Goal: Transaction & Acquisition: Purchase product/service

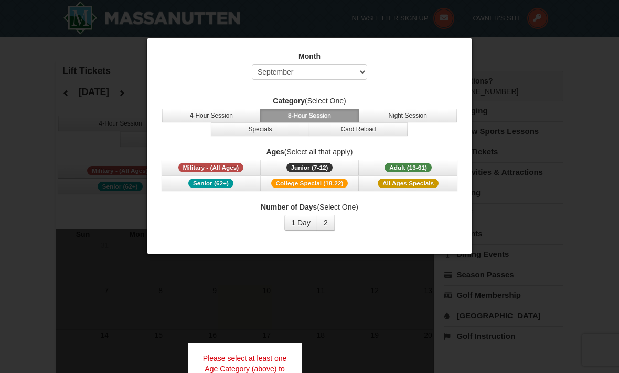
click at [228, 112] on button "4-Hour Session" at bounding box center [211, 116] width 99 height 14
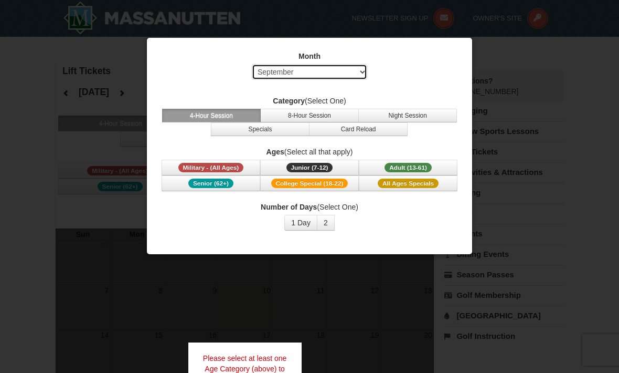
click at [359, 72] on select "Select September October November December January February March April May Jun…" at bounding box center [309, 72] width 115 height 16
select select "1"
click at [416, 165] on span "Adult (13-61)" at bounding box center [408, 167] width 47 height 9
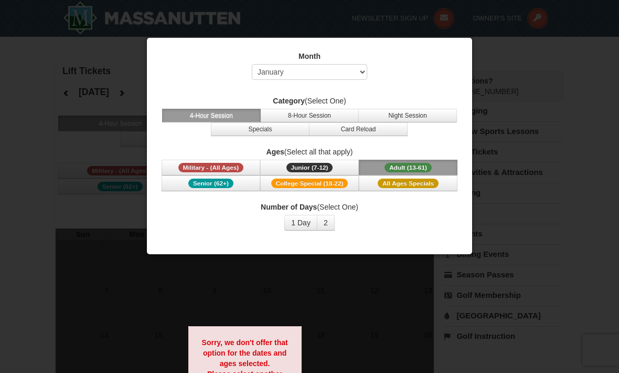
click at [330, 221] on button "2" at bounding box center [326, 223] width 18 height 16
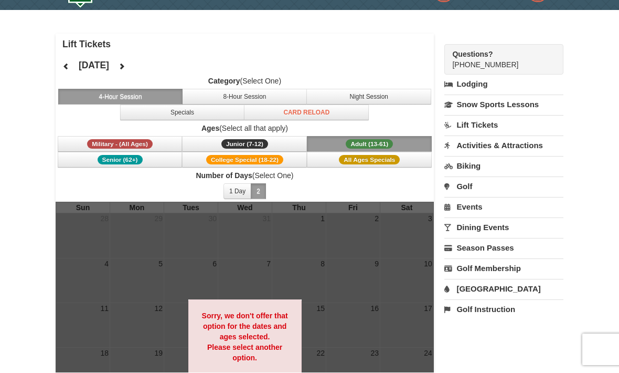
click at [238, 187] on button "1 Day" at bounding box center [238, 192] width 28 height 16
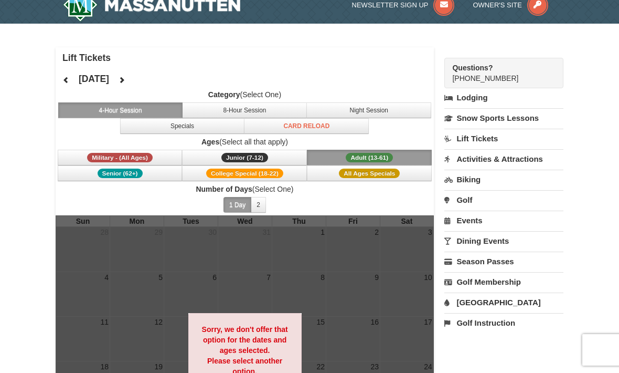
scroll to position [13, 0]
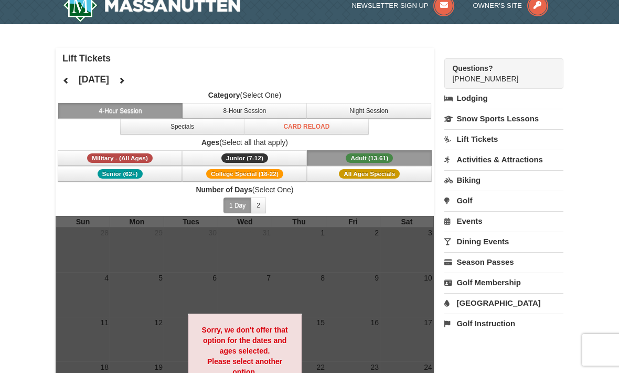
click at [149, 162] on span "Military - (All Ages)" at bounding box center [120, 157] width 66 height 9
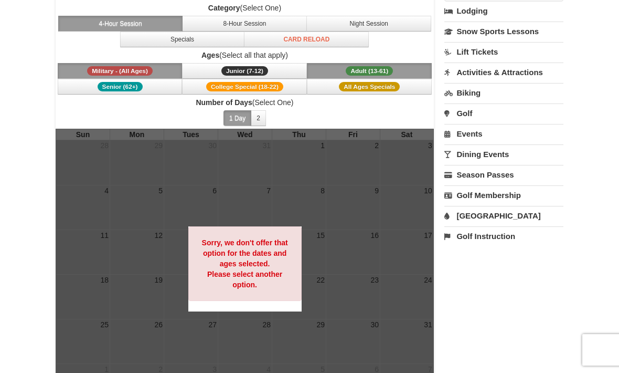
scroll to position [99, 0]
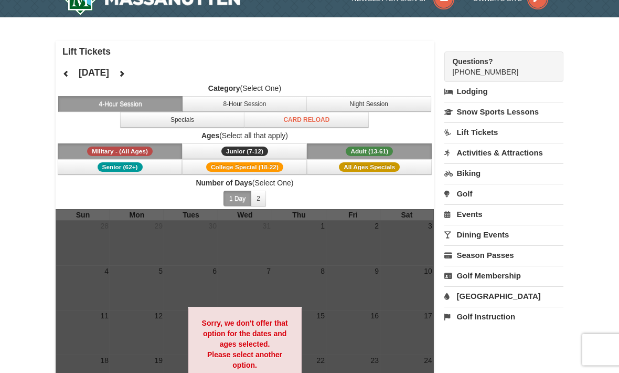
click at [266, 108] on button "8-Hour Session" at bounding box center [244, 105] width 125 height 16
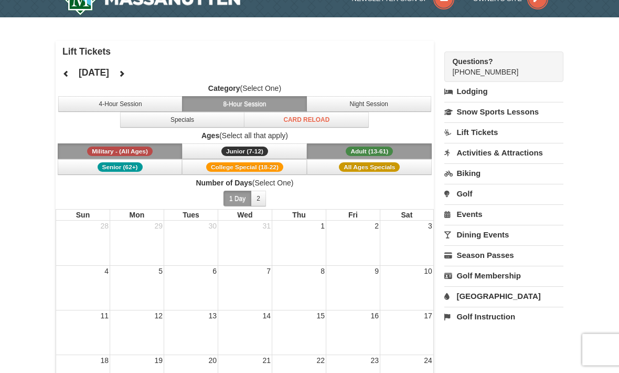
scroll to position [19, 0]
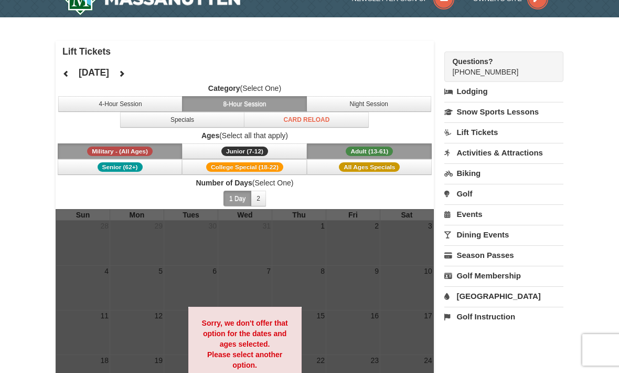
click at [368, 102] on button "Night Session" at bounding box center [368, 104] width 125 height 16
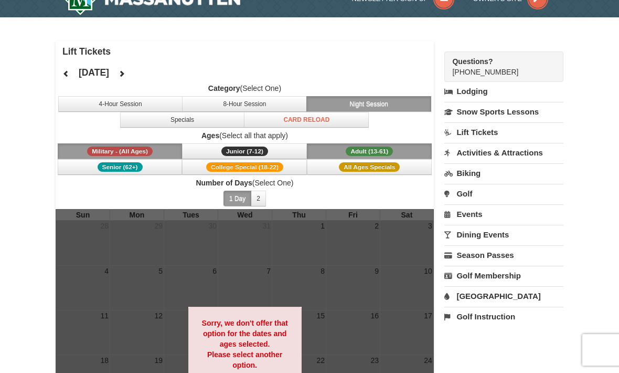
click at [161, 103] on button "4-Hour Session" at bounding box center [120, 104] width 125 height 16
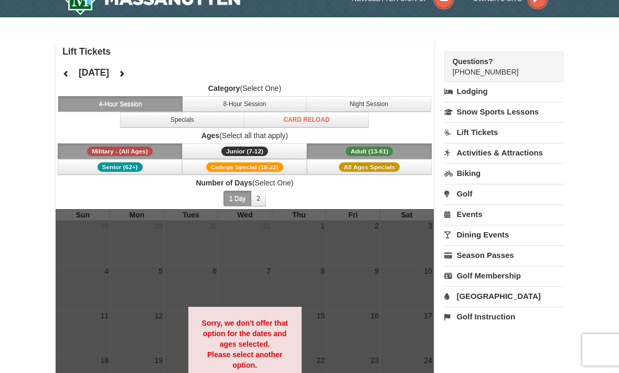
click at [211, 122] on button "Specials" at bounding box center [182, 120] width 125 height 16
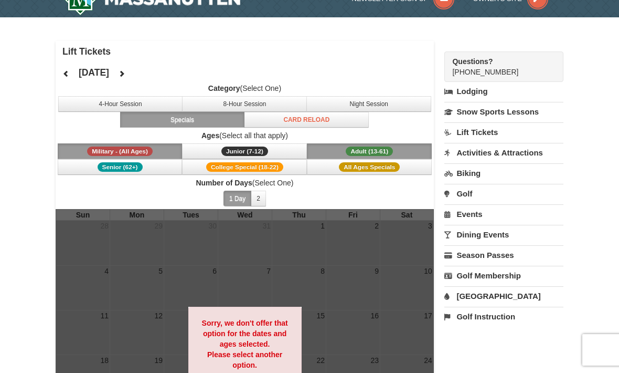
click at [323, 123] on button "Card Reload" at bounding box center [306, 120] width 125 height 16
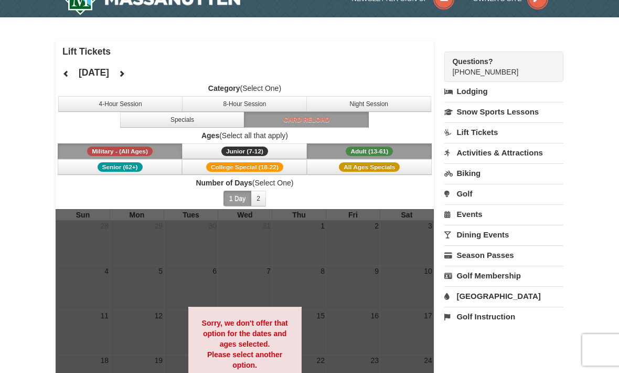
click at [144, 103] on button "4-Hour Session" at bounding box center [120, 104] width 125 height 16
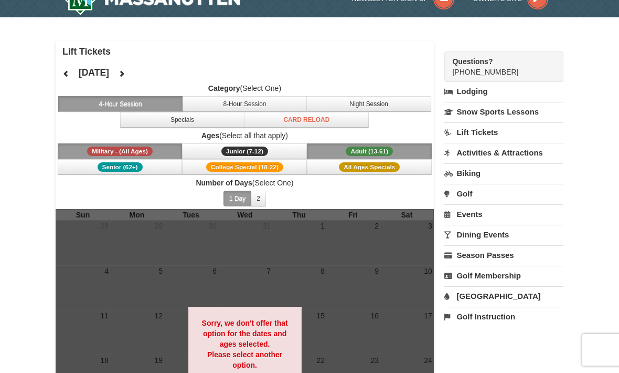
click at [61, 80] on button at bounding box center [66, 74] width 21 height 16
click at [143, 149] on span "Military - (All Ages)" at bounding box center [120, 150] width 66 height 9
click at [403, 152] on button "Adult (13-61) (13 - 61)" at bounding box center [369, 151] width 125 height 16
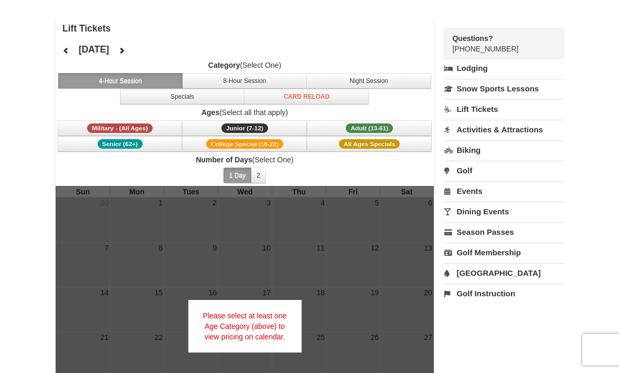
scroll to position [43, 0]
click at [391, 125] on span "Adult (13-61)" at bounding box center [369, 127] width 47 height 9
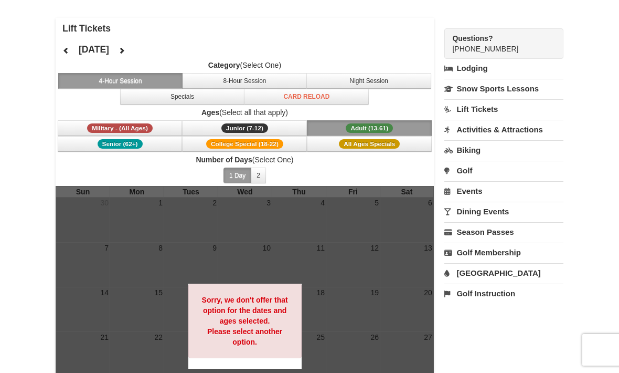
click at [395, 128] on button "Adult (13-61) (13 - 61)" at bounding box center [369, 128] width 125 height 16
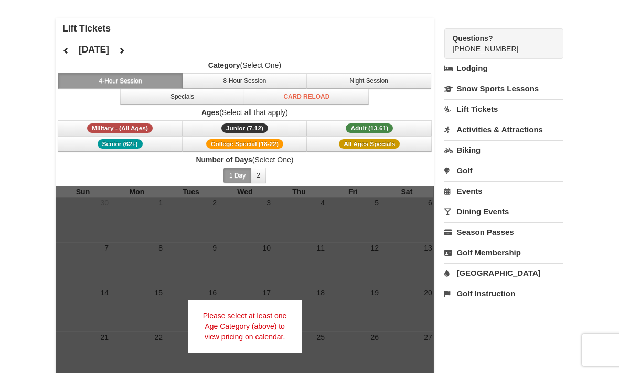
click at [149, 125] on span "Military - (All Ages)" at bounding box center [120, 127] width 66 height 9
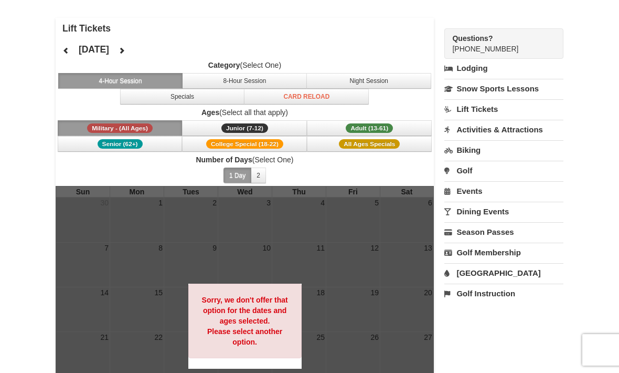
click at [149, 118] on span "Ages (Select all that apply) Military - (All Ages) Junior (7-12) (7 - 12) Adult…" at bounding box center [245, 129] width 378 height 45
click at [151, 129] on span "Military - (All Ages)" at bounding box center [120, 127] width 66 height 9
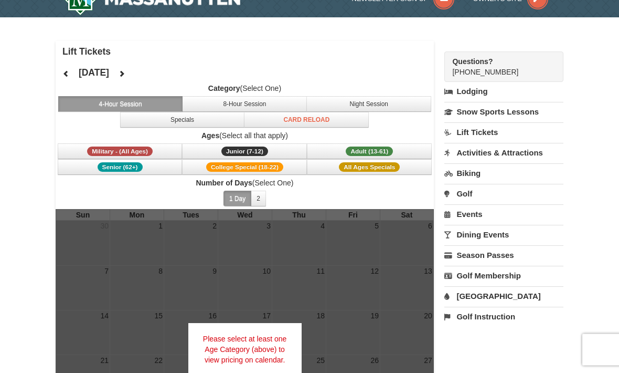
scroll to position [18, 0]
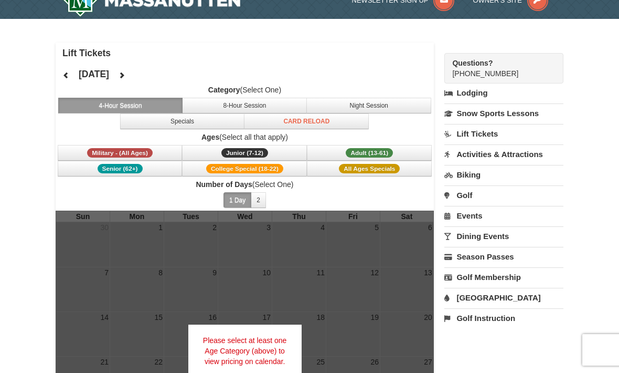
click at [262, 195] on button "2" at bounding box center [258, 200] width 15 height 16
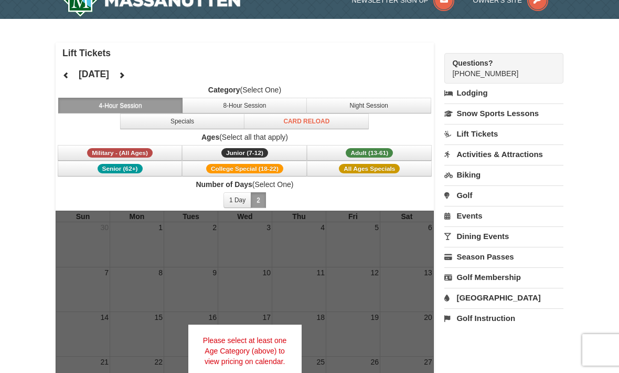
click at [278, 139] on label "Ages (Select all that apply)" at bounding box center [245, 137] width 378 height 10
click at [394, 172] on span "All Ages Specials" at bounding box center [369, 168] width 61 height 9
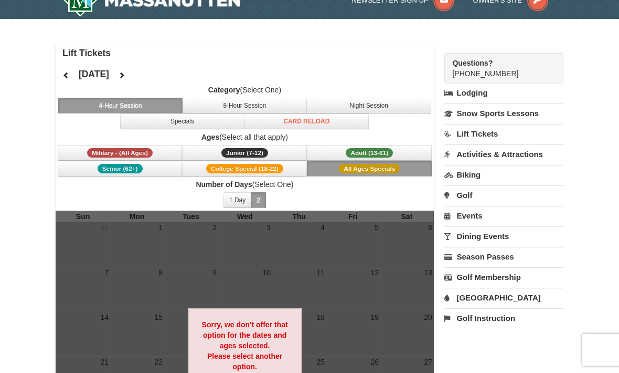
click at [398, 166] on span "All Ages Specials" at bounding box center [369, 168] width 61 height 9
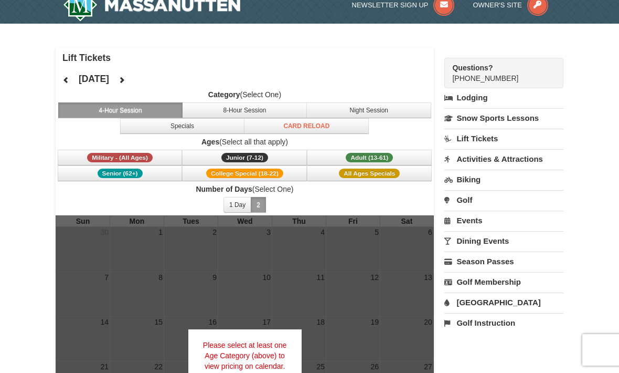
scroll to position [13, 0]
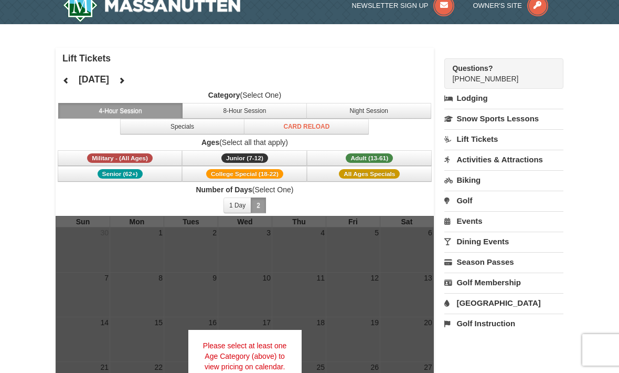
click at [147, 157] on span "Military - (All Ages)" at bounding box center [120, 157] width 66 height 9
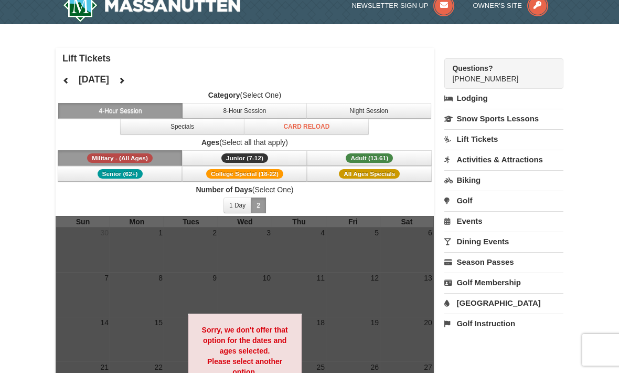
click at [147, 156] on span "Military - (All Ages)" at bounding box center [120, 157] width 66 height 9
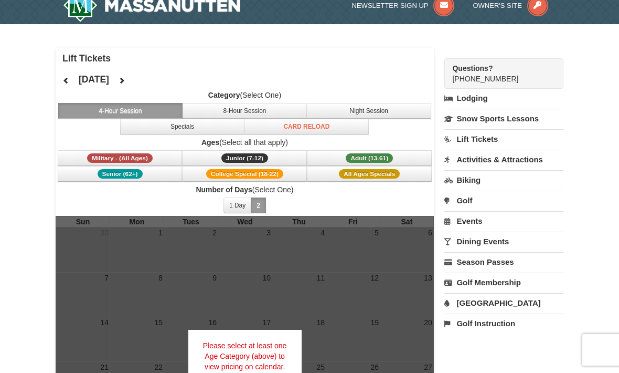
click at [149, 175] on button "Senior (62+)" at bounding box center [120, 174] width 125 height 16
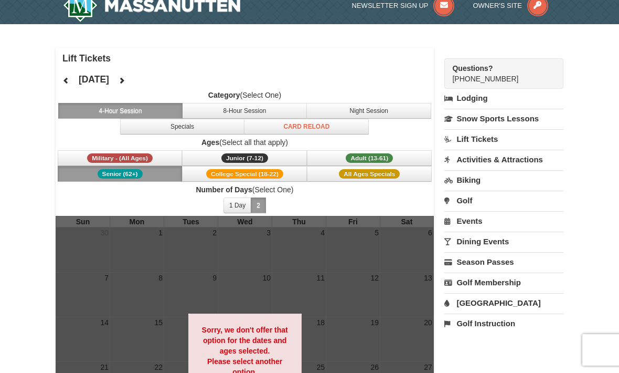
click at [148, 174] on button "Senior (62+)" at bounding box center [120, 174] width 125 height 16
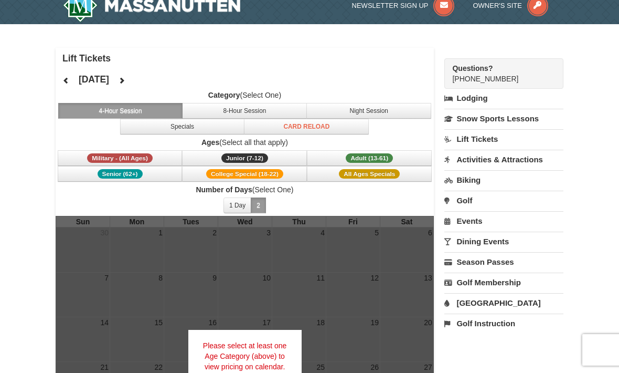
click at [240, 172] on span "College Special (18-22)" at bounding box center [244, 173] width 77 height 9
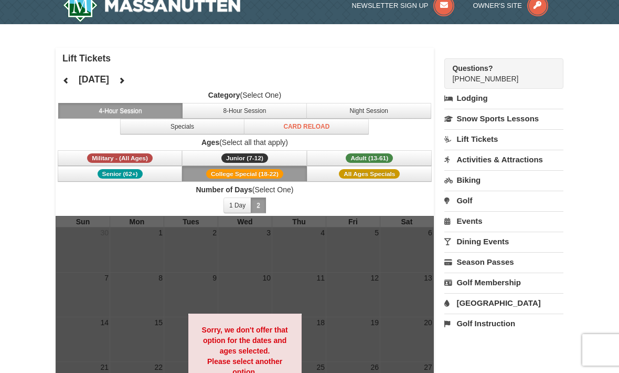
click at [273, 176] on span "College Special (18-22)" at bounding box center [244, 173] width 77 height 9
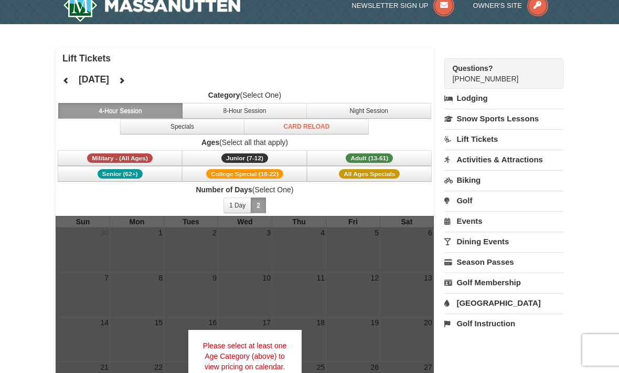
click at [370, 158] on span "Adult (13-61)" at bounding box center [369, 157] width 47 height 9
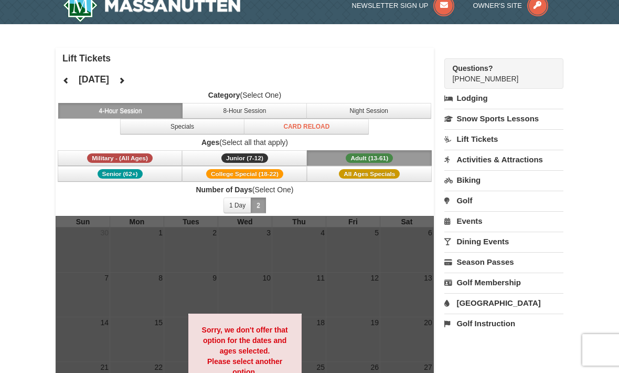
click at [387, 158] on span "Adult (13-61)" at bounding box center [369, 157] width 47 height 9
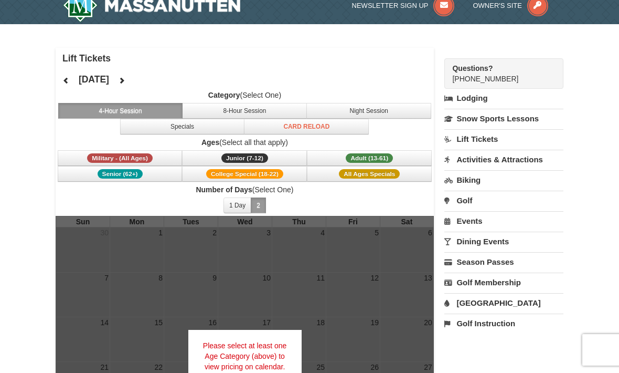
click at [271, 157] on button "Junior (7-12) (7 - 12)" at bounding box center [244, 158] width 125 height 16
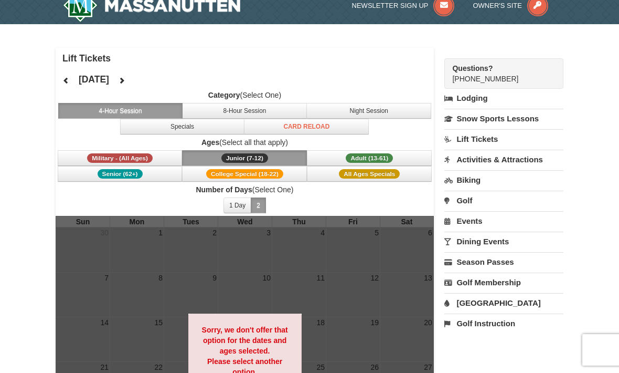
click at [276, 155] on button "Junior (7-12) (7 - 12)" at bounding box center [244, 158] width 125 height 16
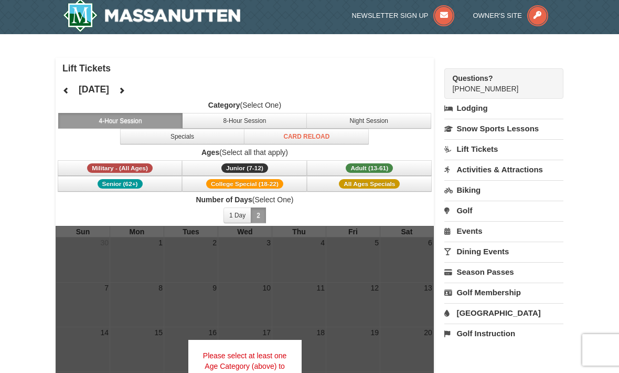
scroll to position [2, 0]
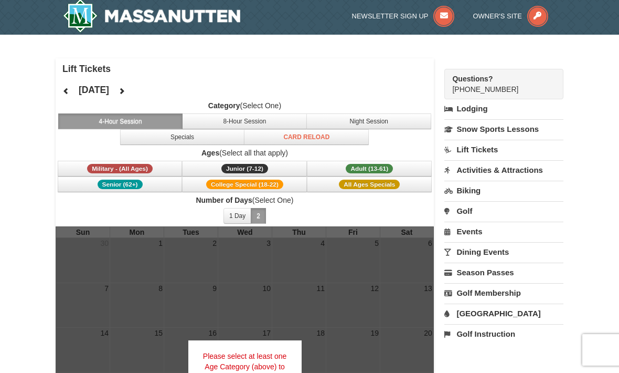
click at [261, 120] on button "8-Hour Session" at bounding box center [244, 121] width 125 height 16
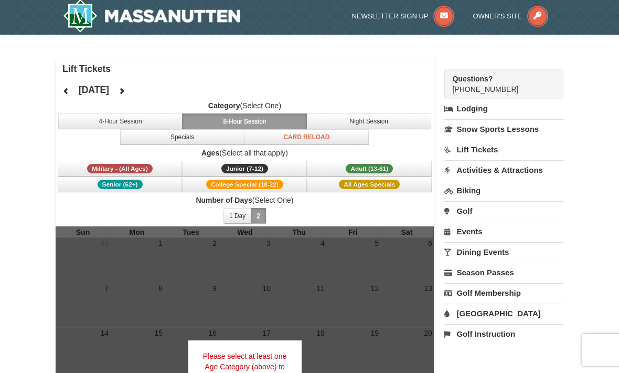
click at [391, 185] on span "All Ages Specials" at bounding box center [369, 183] width 61 height 9
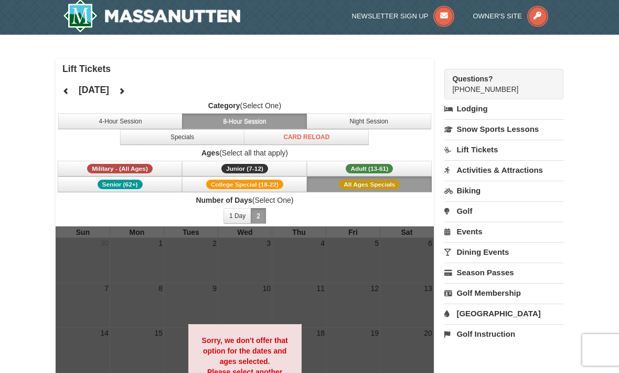
click at [393, 184] on span "All Ages Specials" at bounding box center [369, 183] width 61 height 9
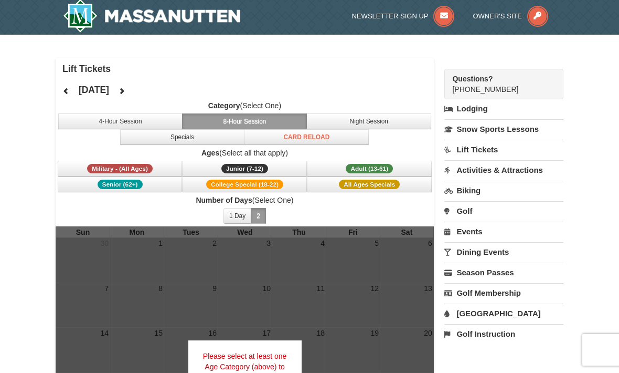
click at [389, 121] on button "Night Session" at bounding box center [368, 121] width 125 height 16
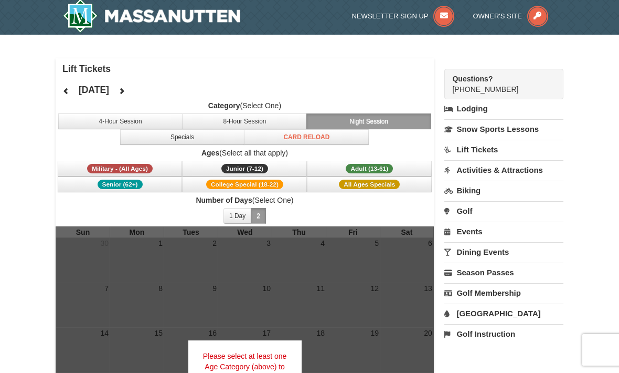
click at [391, 191] on button "All Ages Specials" at bounding box center [369, 184] width 125 height 16
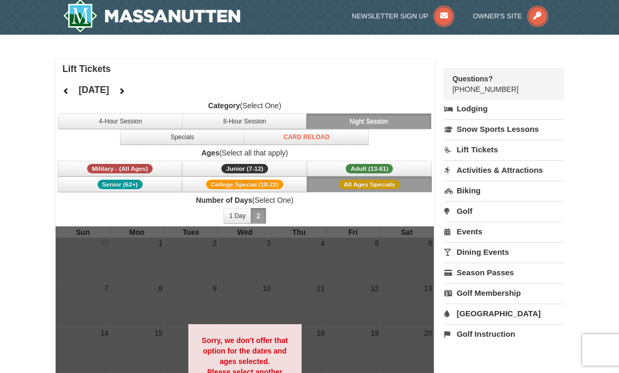
click at [382, 191] on button "All Ages Specials" at bounding box center [369, 184] width 125 height 16
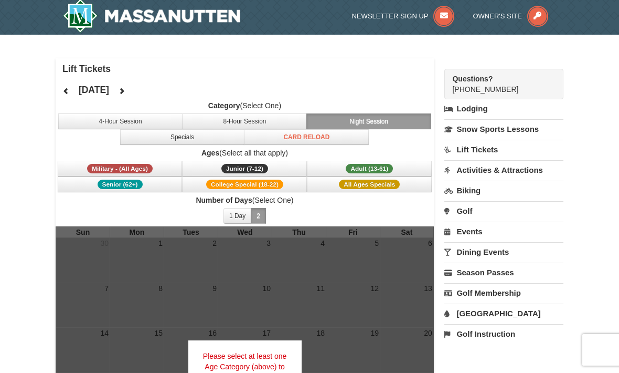
click at [372, 119] on button "Night Session" at bounding box center [368, 121] width 125 height 16
click at [139, 122] on button "4-Hour Session" at bounding box center [120, 121] width 125 height 16
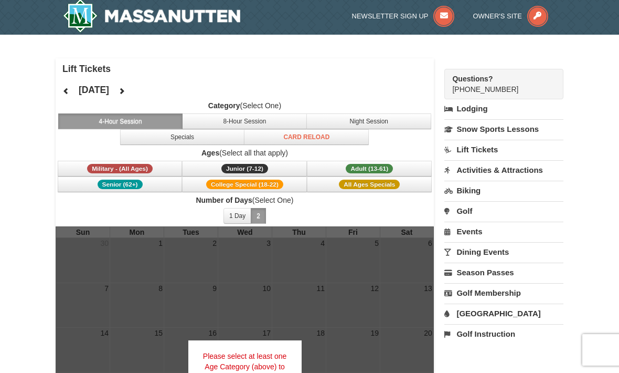
click at [268, 106] on label "Category (Select One)" at bounding box center [245, 105] width 378 height 10
click at [125, 92] on icon at bounding box center [121, 90] width 7 height 7
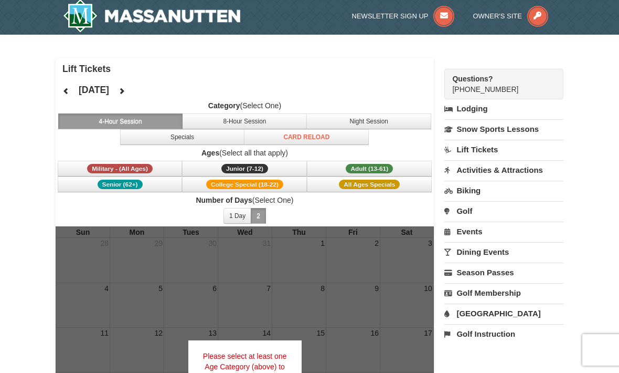
click at [66, 92] on icon at bounding box center [65, 90] width 7 height 7
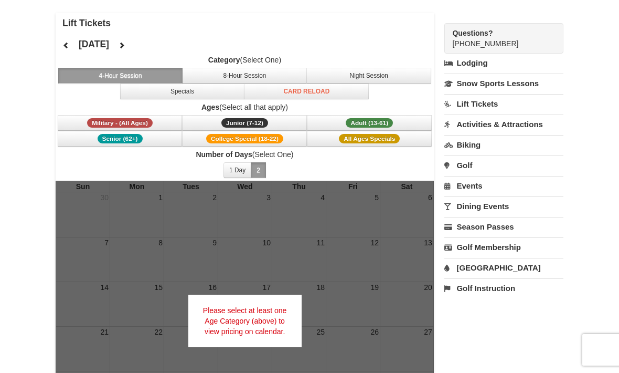
scroll to position [47, 0]
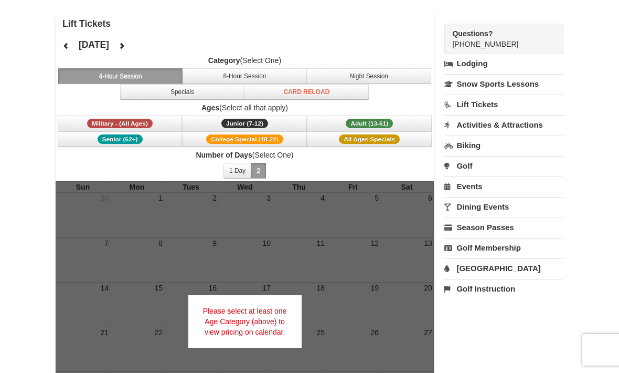
click at [504, 107] on link "Lift Tickets" at bounding box center [504, 103] width 119 height 19
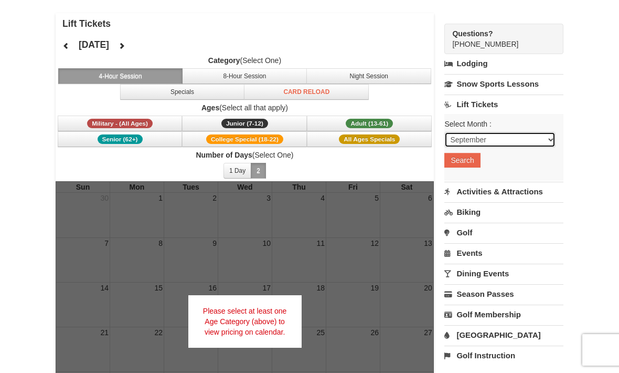
click at [551, 143] on select "September October November December January February March April May June July …" at bounding box center [500, 140] width 111 height 16
select select "12"
click at [468, 164] on button "Search" at bounding box center [463, 160] width 36 height 15
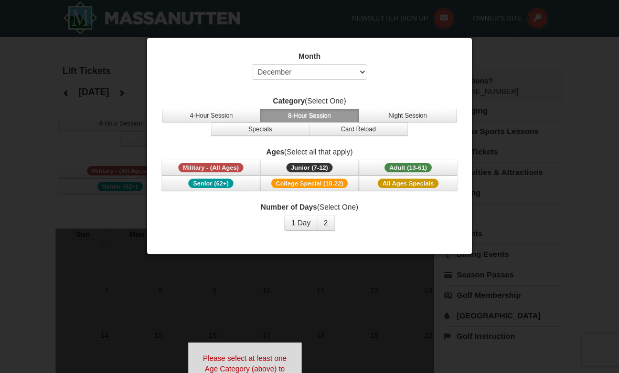
select select "12"
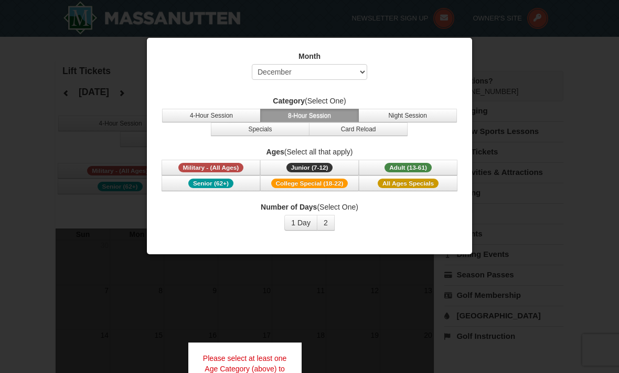
click at [330, 222] on button "2" at bounding box center [326, 223] width 18 height 16
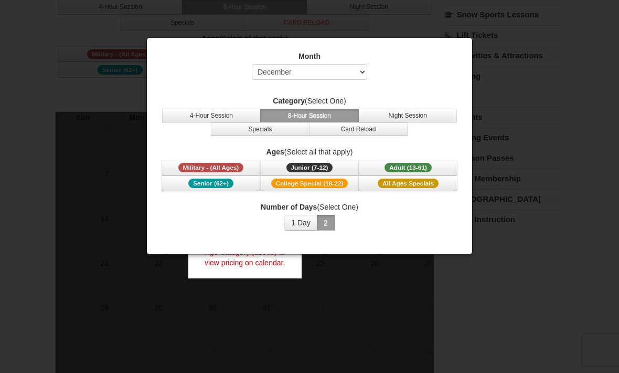
scroll to position [119, 0]
click at [431, 184] on span "All Ages Specials" at bounding box center [408, 182] width 61 height 9
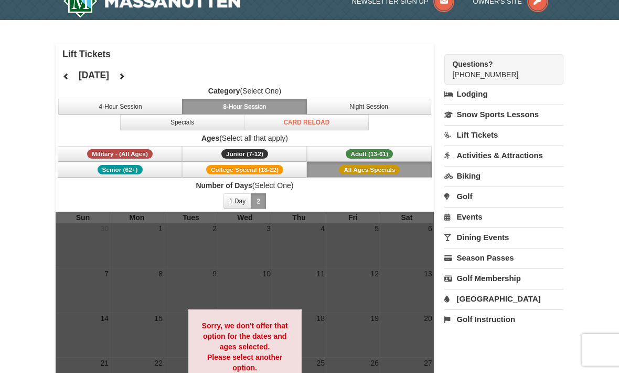
scroll to position [10, 0]
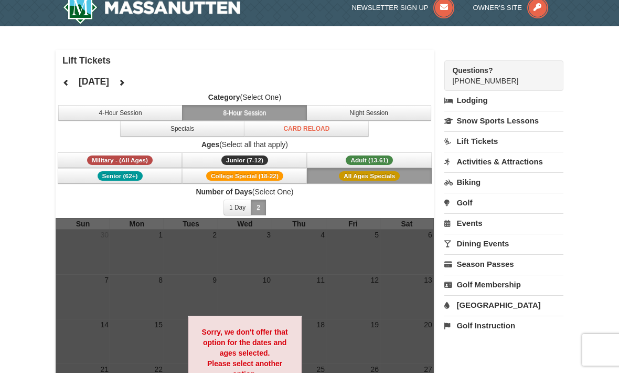
click at [277, 176] on span "College Special (18-22)" at bounding box center [244, 175] width 77 height 9
click at [151, 178] on button "Senior (62+)" at bounding box center [120, 176] width 125 height 16
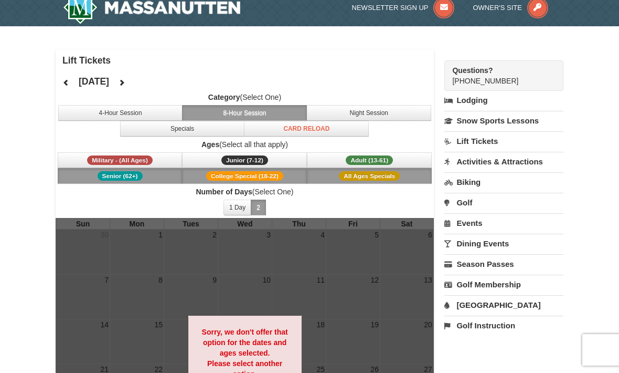
click at [392, 158] on span "Adult (13-61)" at bounding box center [369, 159] width 47 height 9
click at [280, 163] on button "Junior (7-12) (7 - 12)" at bounding box center [244, 160] width 125 height 16
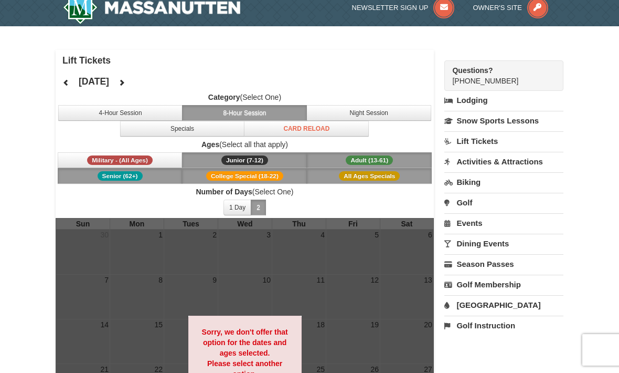
click at [153, 158] on button "Military - (All Ages)" at bounding box center [120, 160] width 125 height 16
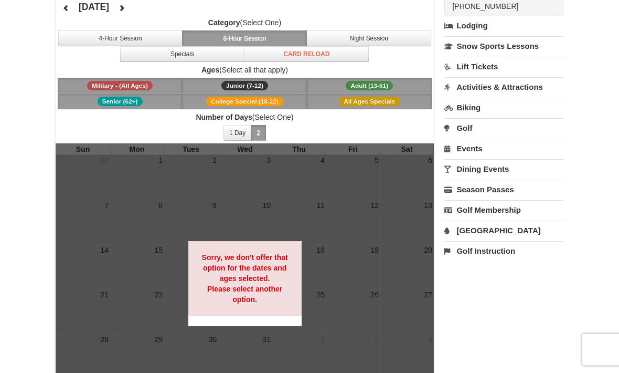
scroll to position [83, 0]
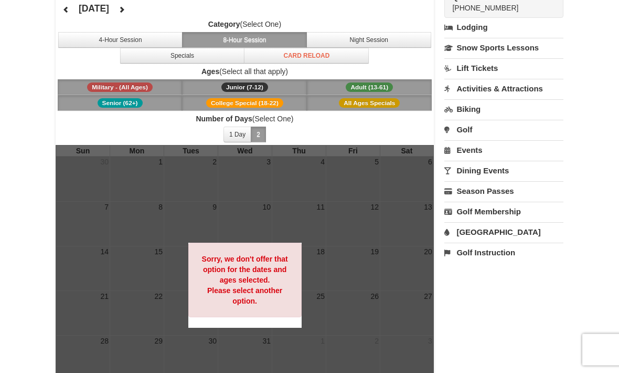
click at [60, 16] on button at bounding box center [66, 10] width 21 height 16
click at [125, 7] on icon at bounding box center [121, 9] width 7 height 7
click at [132, 15] on button at bounding box center [121, 10] width 21 height 16
click at [132, 17] on button at bounding box center [121, 10] width 21 height 16
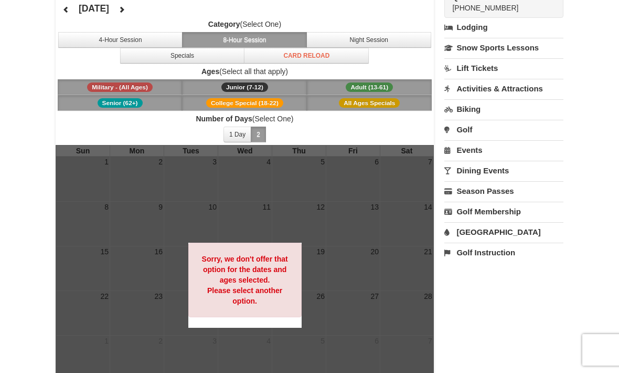
click at [132, 15] on button at bounding box center [121, 10] width 21 height 16
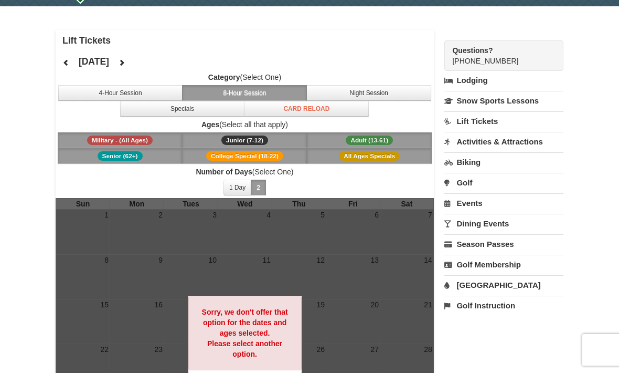
scroll to position [0, 0]
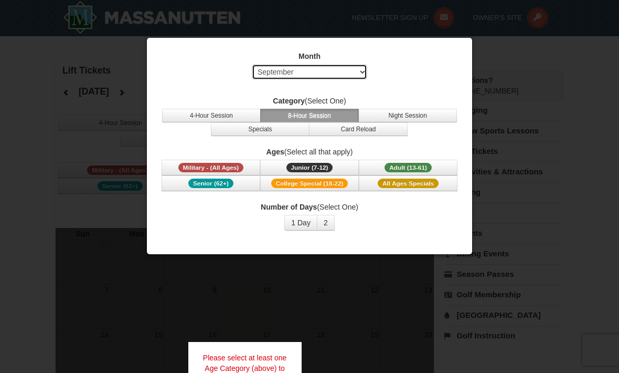
click at [354, 78] on select "Select September October November December January February March April May Jun…" at bounding box center [309, 72] width 115 height 16
select select "12"
click at [302, 220] on button "1 Day" at bounding box center [300, 223] width 33 height 16
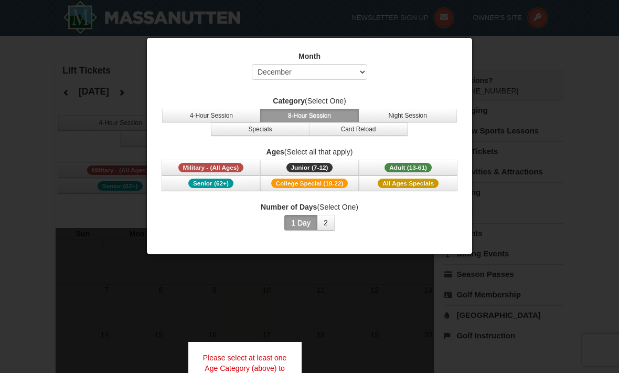
click at [369, 221] on div "Number of Days (Select One) 1 Day 2 3 4 5 6 7 8 9 10 11 12 13 14 15" at bounding box center [309, 216] width 299 height 29
click at [421, 163] on span "Adult (13-61)" at bounding box center [408, 167] width 47 height 9
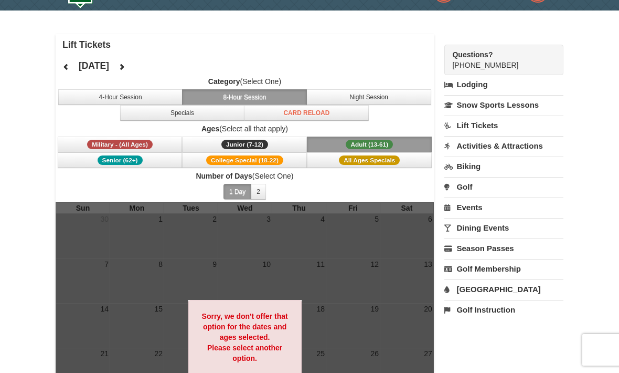
scroll to position [29, 0]
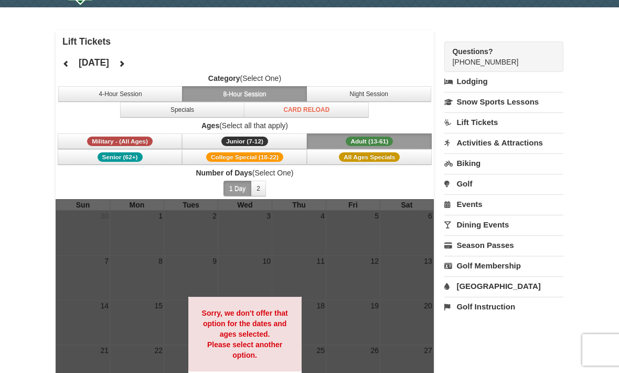
click at [213, 106] on button "Specials" at bounding box center [182, 110] width 125 height 16
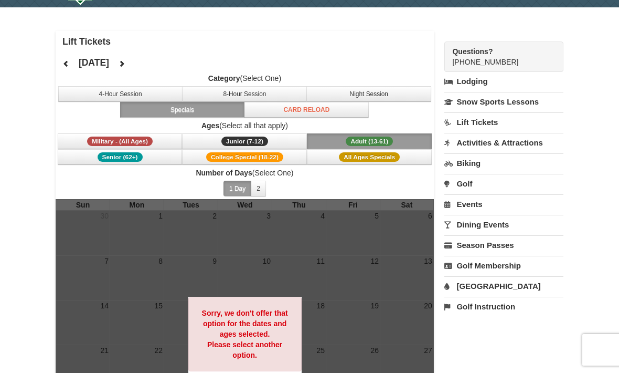
click at [309, 112] on button "Card Reload" at bounding box center [306, 110] width 125 height 16
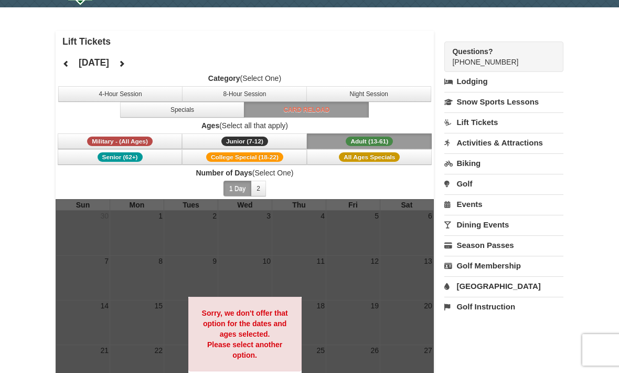
click at [257, 94] on button "8-Hour Session" at bounding box center [244, 94] width 125 height 16
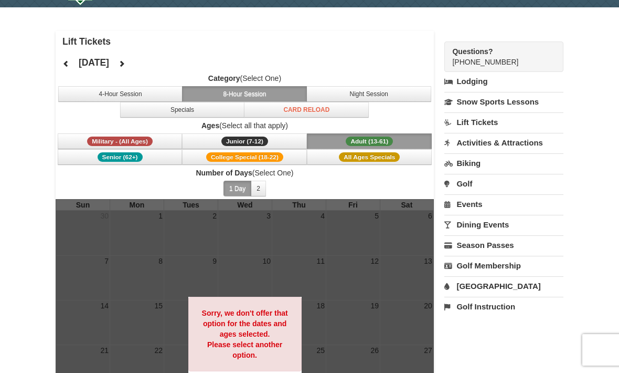
click at [369, 141] on span "Adult (13-61)" at bounding box center [369, 140] width 47 height 9
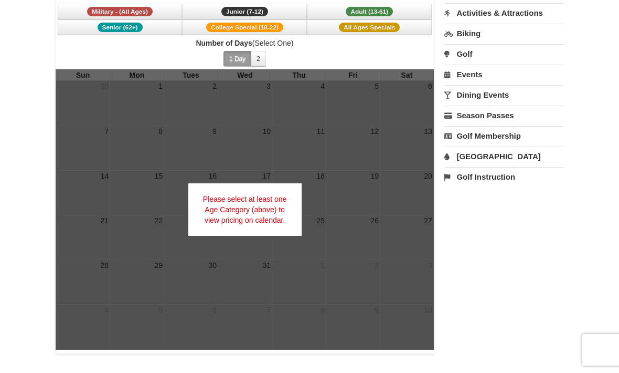
scroll to position [158, 0]
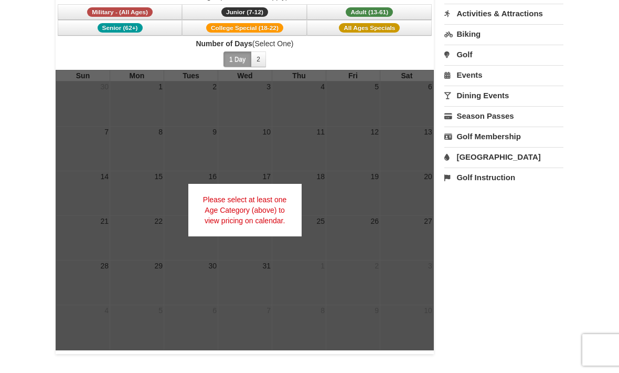
click at [329, 110] on div at bounding box center [245, 210] width 378 height 280
click at [298, 109] on div at bounding box center [245, 210] width 378 height 280
click at [305, 99] on div at bounding box center [245, 210] width 378 height 280
click at [305, 98] on div at bounding box center [245, 210] width 378 height 280
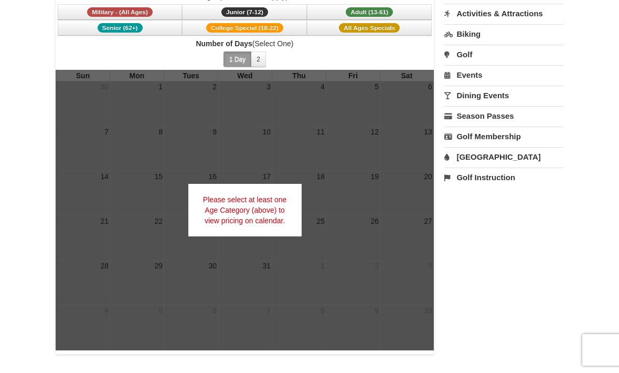
click at [306, 102] on div at bounding box center [245, 210] width 378 height 280
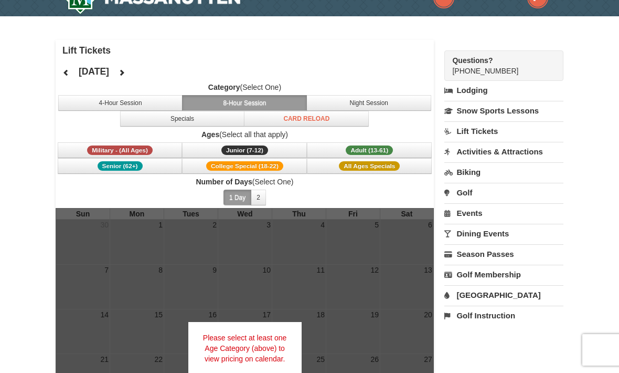
scroll to position [19, 0]
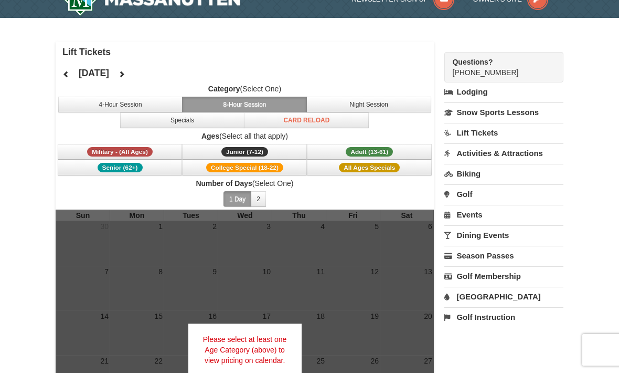
click at [313, 252] on div at bounding box center [245, 349] width 378 height 280
click at [311, 247] on div at bounding box center [245, 349] width 378 height 280
click at [310, 246] on div at bounding box center [245, 349] width 378 height 280
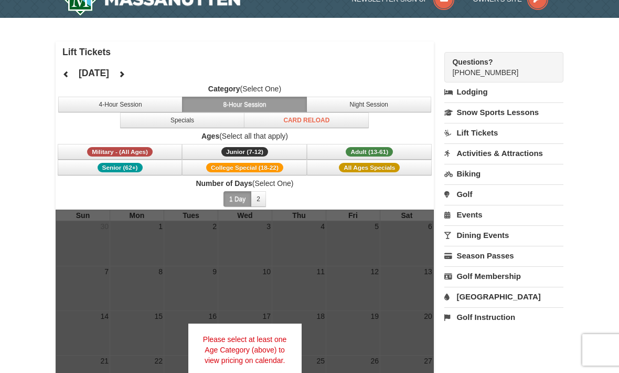
click at [309, 248] on div at bounding box center [245, 349] width 378 height 280
click at [309, 247] on div at bounding box center [245, 349] width 378 height 280
click at [315, 246] on div at bounding box center [245, 349] width 378 height 280
click at [314, 245] on div at bounding box center [245, 349] width 378 height 280
click at [314, 248] on div at bounding box center [245, 349] width 378 height 280
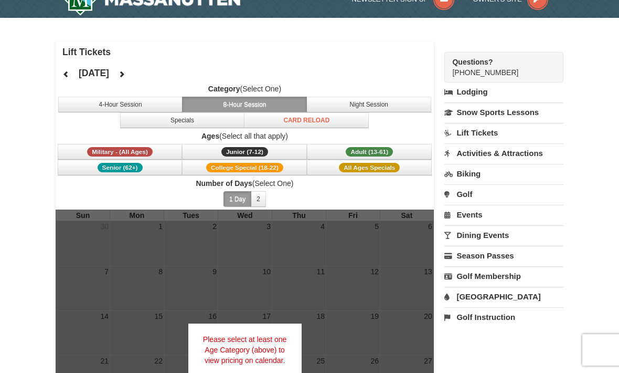
click at [362, 244] on div at bounding box center [245, 349] width 378 height 280
click at [404, 237] on div at bounding box center [245, 349] width 378 height 280
click at [302, 231] on div at bounding box center [245, 349] width 378 height 280
click at [354, 245] on div at bounding box center [245, 349] width 378 height 280
click at [408, 237] on div at bounding box center [245, 349] width 378 height 280
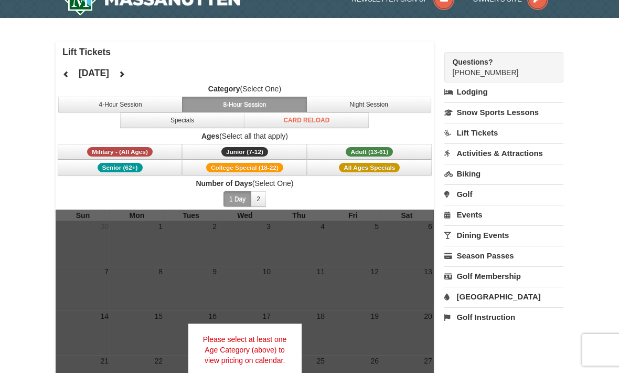
click at [306, 241] on div at bounding box center [245, 349] width 378 height 280
click at [356, 245] on div at bounding box center [245, 349] width 378 height 280
click at [408, 235] on div at bounding box center [245, 349] width 378 height 280
click at [79, 295] on div at bounding box center [245, 349] width 378 height 280
click at [313, 246] on div at bounding box center [245, 349] width 378 height 280
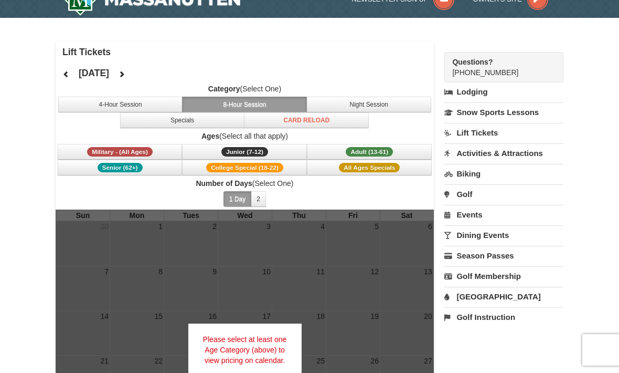
click at [97, 291] on div at bounding box center [245, 349] width 378 height 280
click at [265, 158] on button "Junior (7-12) (7 - 12)" at bounding box center [244, 152] width 125 height 16
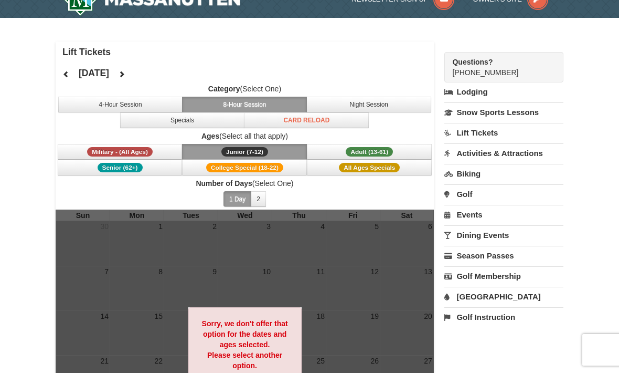
click at [311, 247] on div at bounding box center [245, 349] width 378 height 280
click at [97, 297] on div at bounding box center [245, 349] width 378 height 280
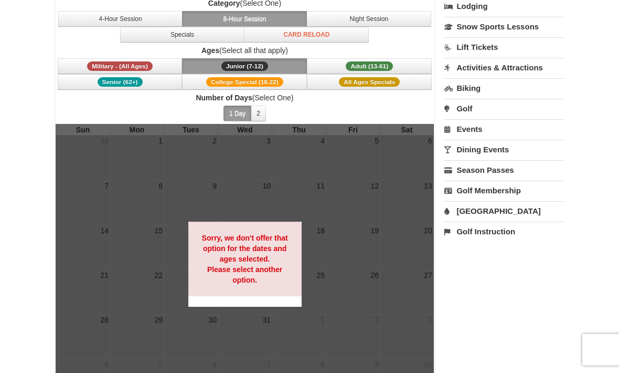
scroll to position [0, 0]
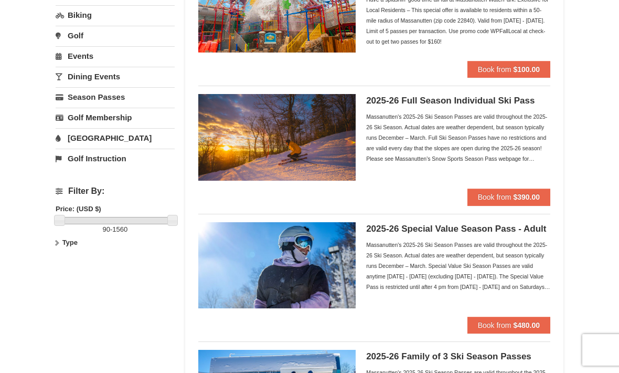
scroll to position [147, 0]
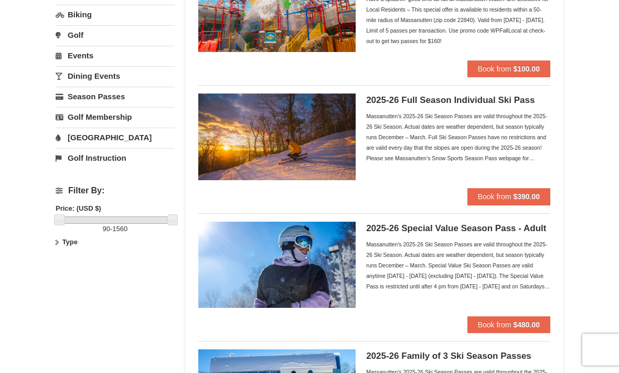
click at [531, 146] on div "Massanutten's 2025-26 Ski Season Passes are valid throughout the 2025-26 Ski Se…" at bounding box center [458, 137] width 184 height 52
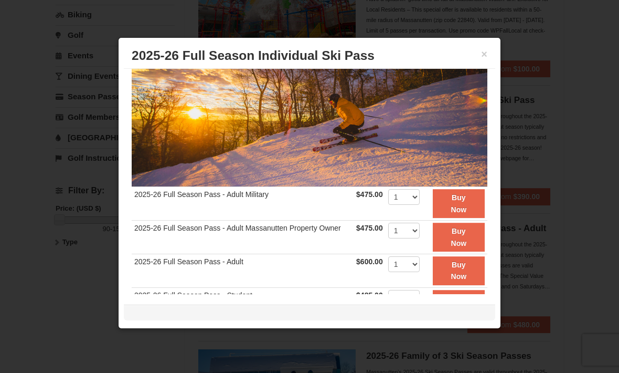
scroll to position [31, 0]
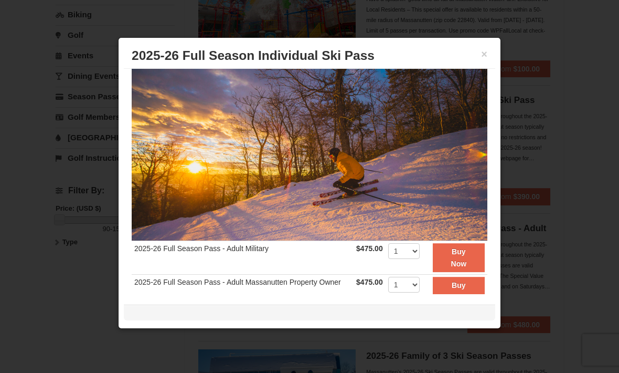
click at [487, 52] on button "×" at bounding box center [484, 54] width 6 height 10
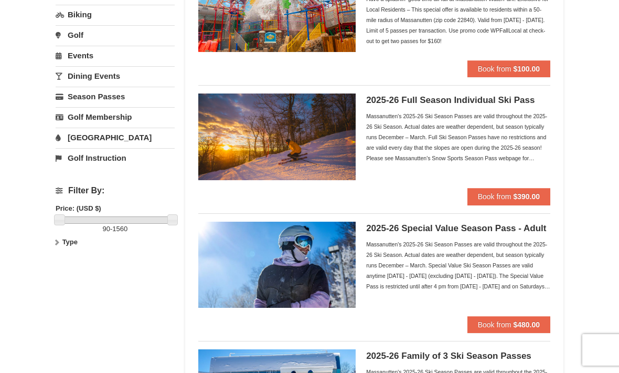
click at [535, 197] on strong "$390.00" at bounding box center [526, 196] width 27 height 8
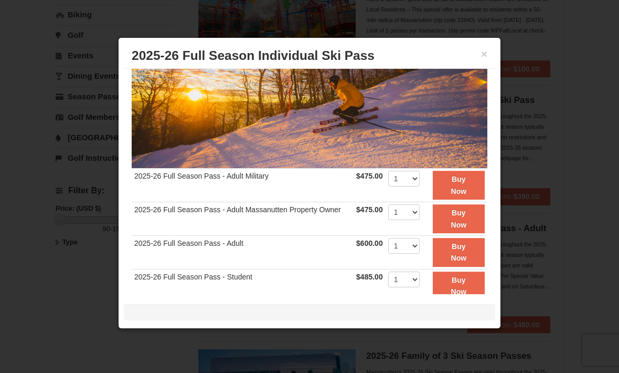
scroll to position [102, 0]
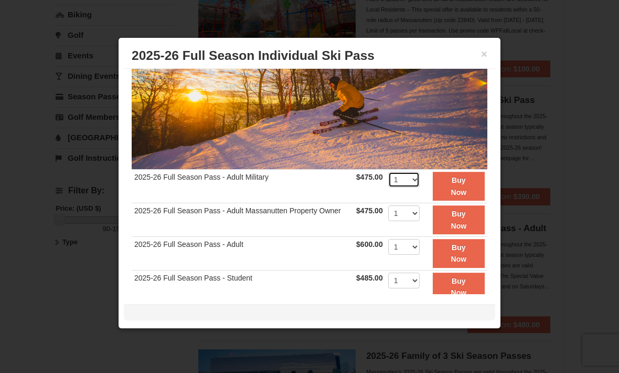
click at [417, 179] on select "1 2 3 4 5 6 7 8 9 10 11 12 13 14 15 16 17 18 19 20" at bounding box center [403, 180] width 31 height 16
select select "2"
click at [485, 57] on button "×" at bounding box center [484, 54] width 6 height 10
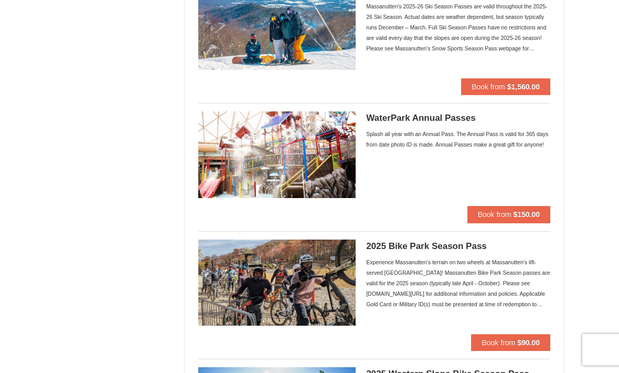
scroll to position [768, 0]
click at [536, 213] on strong "$150.00" at bounding box center [526, 214] width 27 height 8
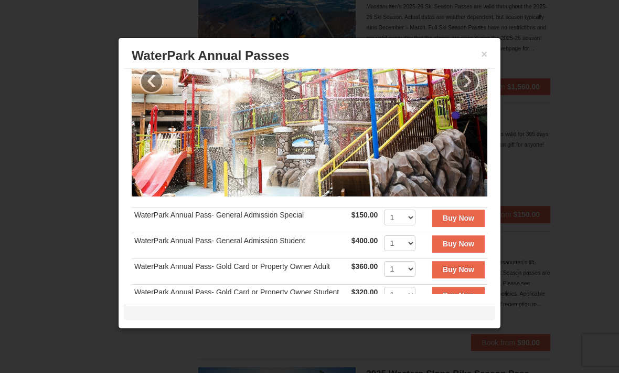
scroll to position [71, 0]
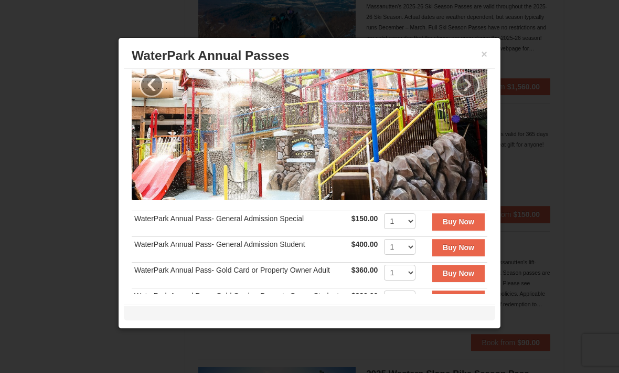
click at [295, 225] on td "WaterPark Annual Pass- General Admission Special" at bounding box center [240, 224] width 217 height 26
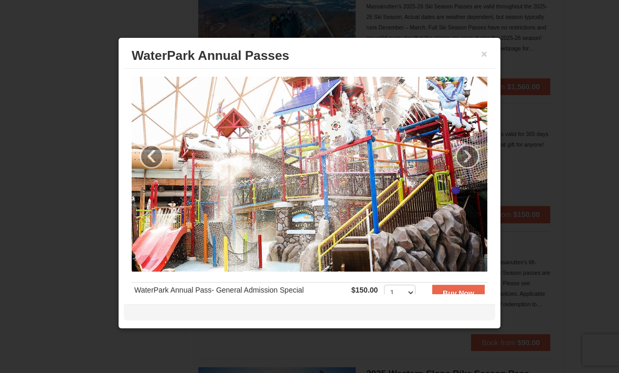
scroll to position [0, 0]
click at [464, 159] on link "›" at bounding box center [468, 156] width 24 height 24
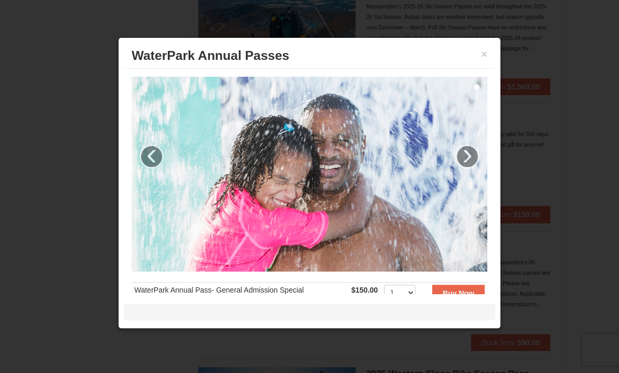
click at [461, 154] on link "›" at bounding box center [468, 156] width 24 height 24
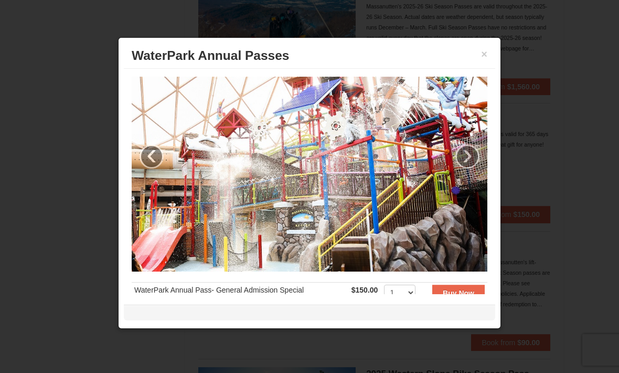
click at [483, 51] on button "×" at bounding box center [484, 54] width 6 height 10
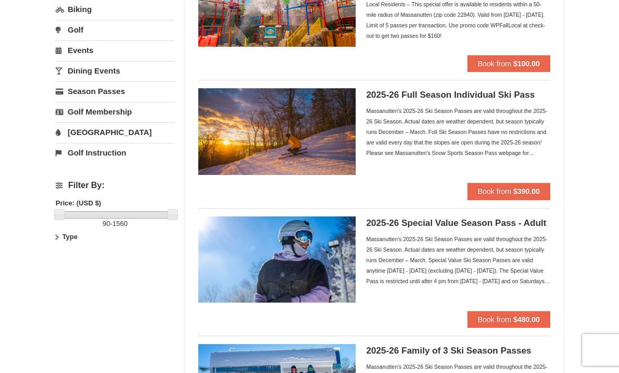
scroll to position [155, 0]
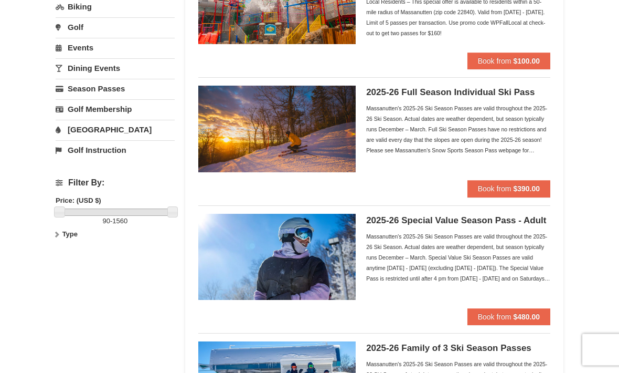
click at [461, 123] on div "Massanutten's 2025-26 Ski Season Passes are valid throughout the 2025-26 Ski Se…" at bounding box center [458, 129] width 184 height 52
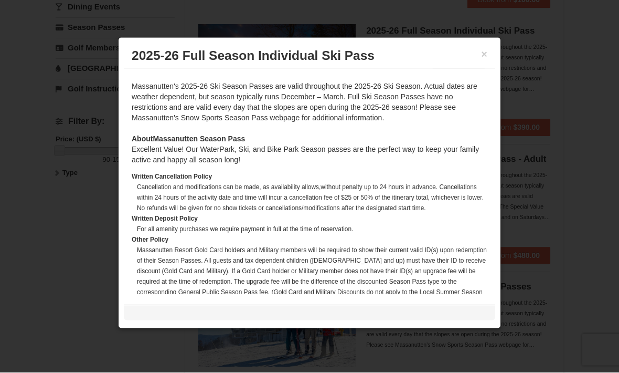
scroll to position [217, 0]
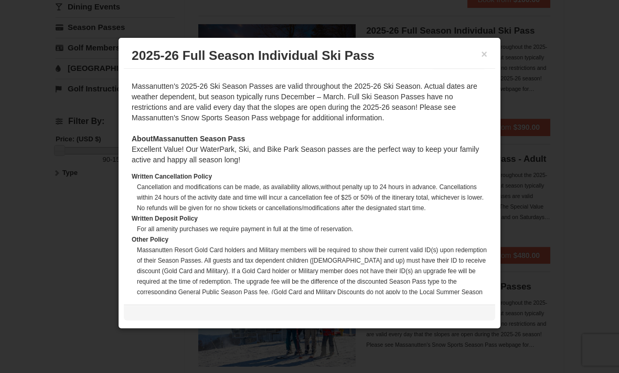
click at [483, 59] on button "×" at bounding box center [484, 54] width 6 height 10
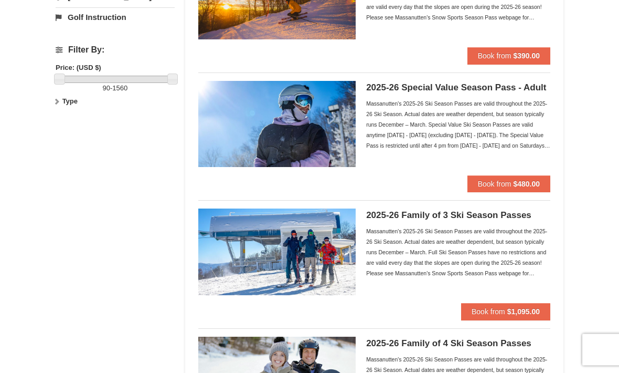
scroll to position [0, 0]
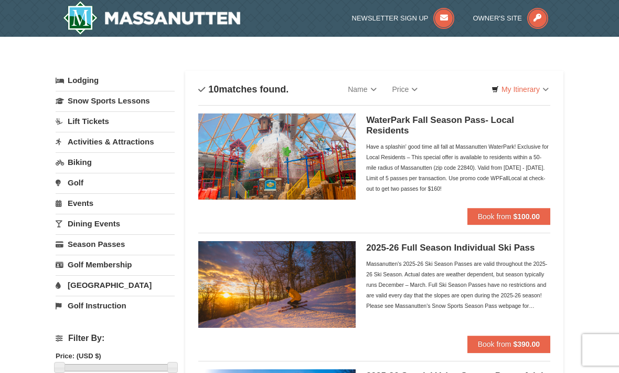
click at [375, 90] on link "Name" at bounding box center [362, 89] width 44 height 21
click at [418, 95] on div at bounding box center [309, 186] width 619 height 373
click at [422, 91] on link "Price" at bounding box center [405, 89] width 41 height 21
click at [460, 73] on div at bounding box center [309, 186] width 619 height 373
